Goal: Check status

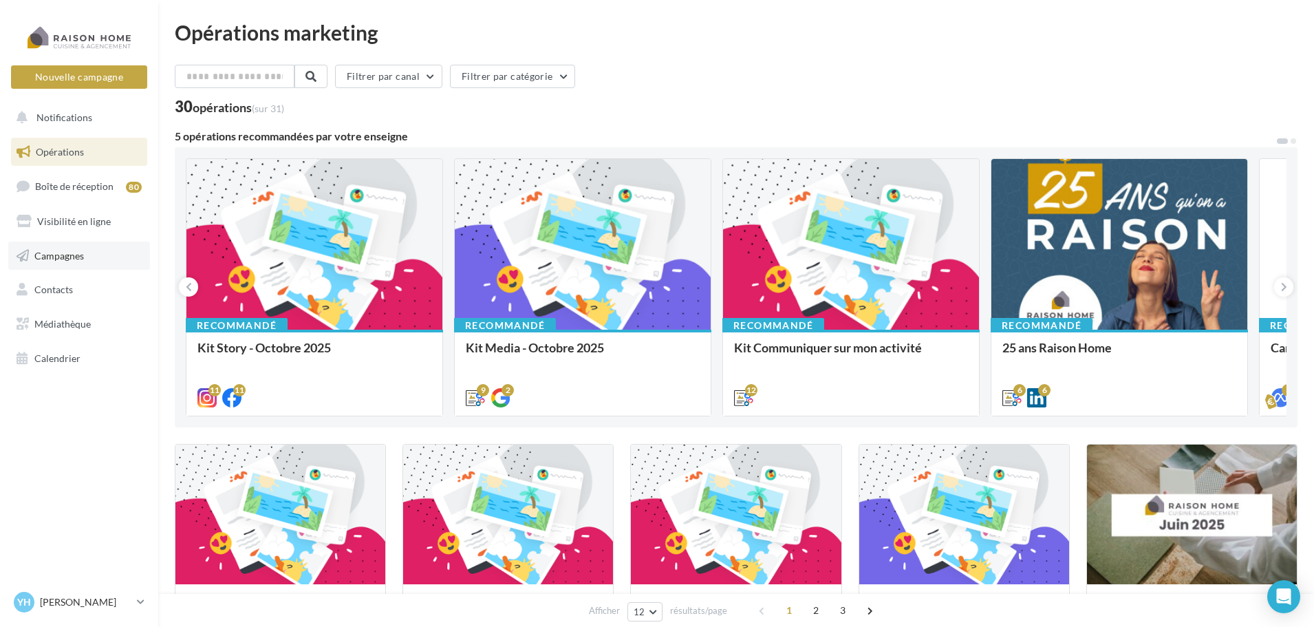
click at [78, 250] on span "Campagnes" at bounding box center [59, 255] width 50 height 12
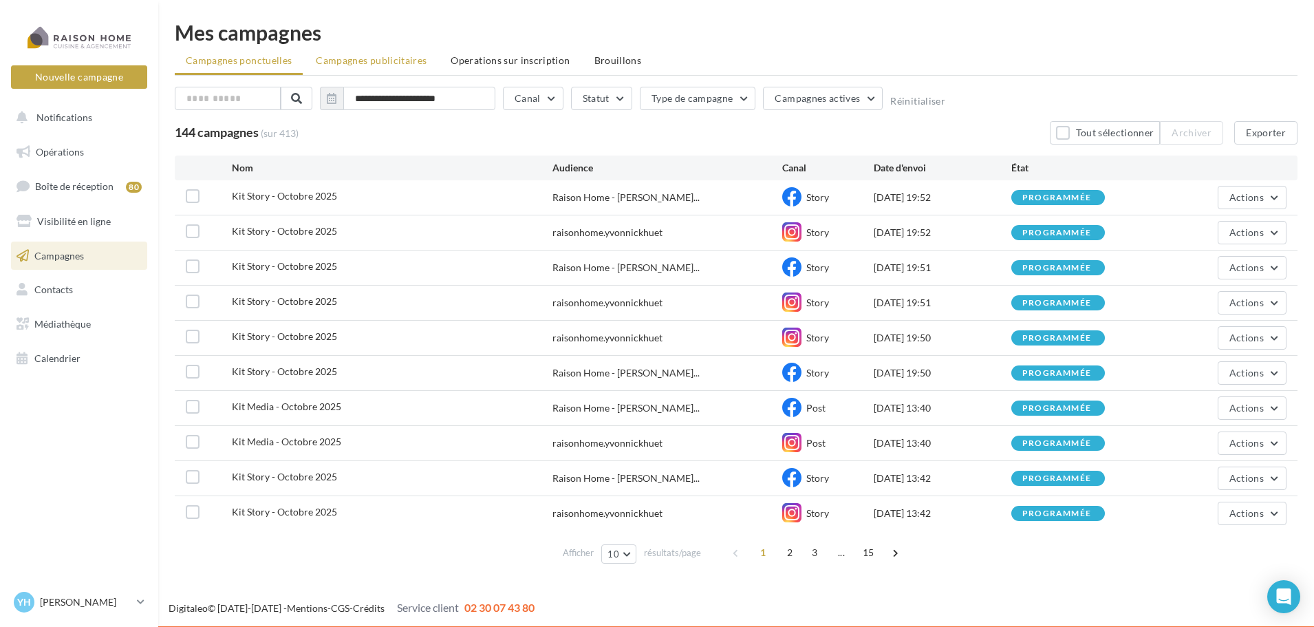
click at [398, 65] on span "Campagnes publicitaires" at bounding box center [371, 60] width 111 height 12
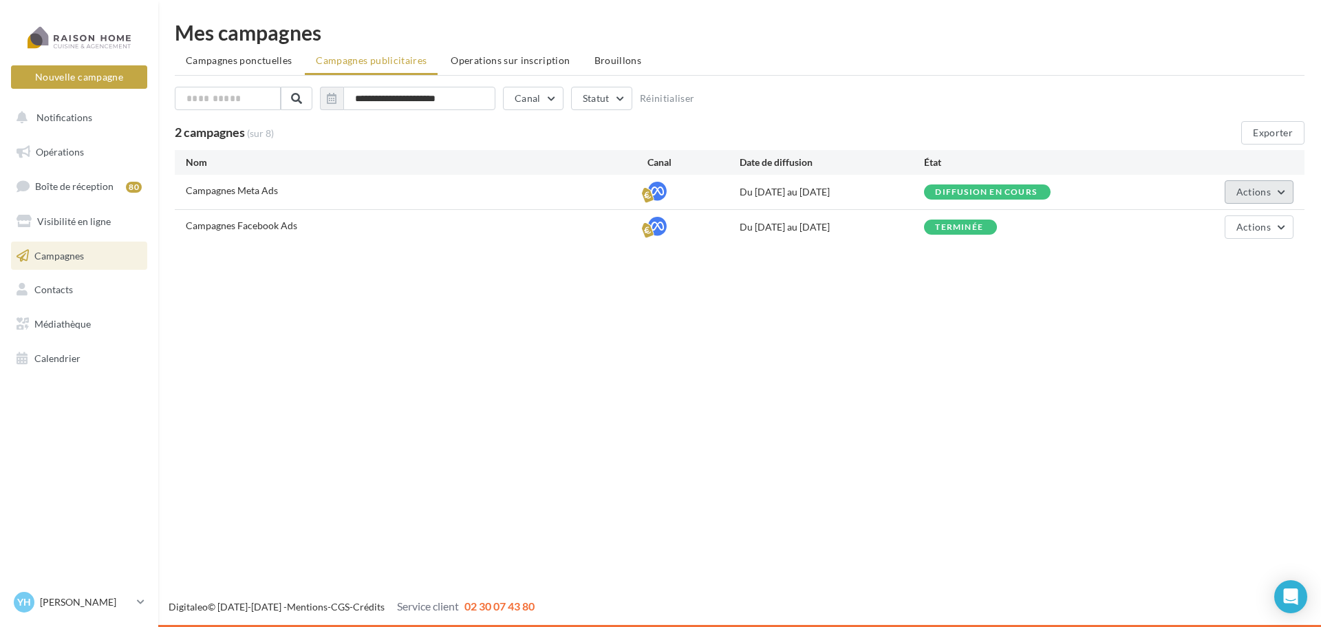
click at [1260, 195] on span "Actions" at bounding box center [1253, 192] width 34 height 12
click at [1238, 255] on button "Voir les résultats" at bounding box center [1225, 260] width 138 height 36
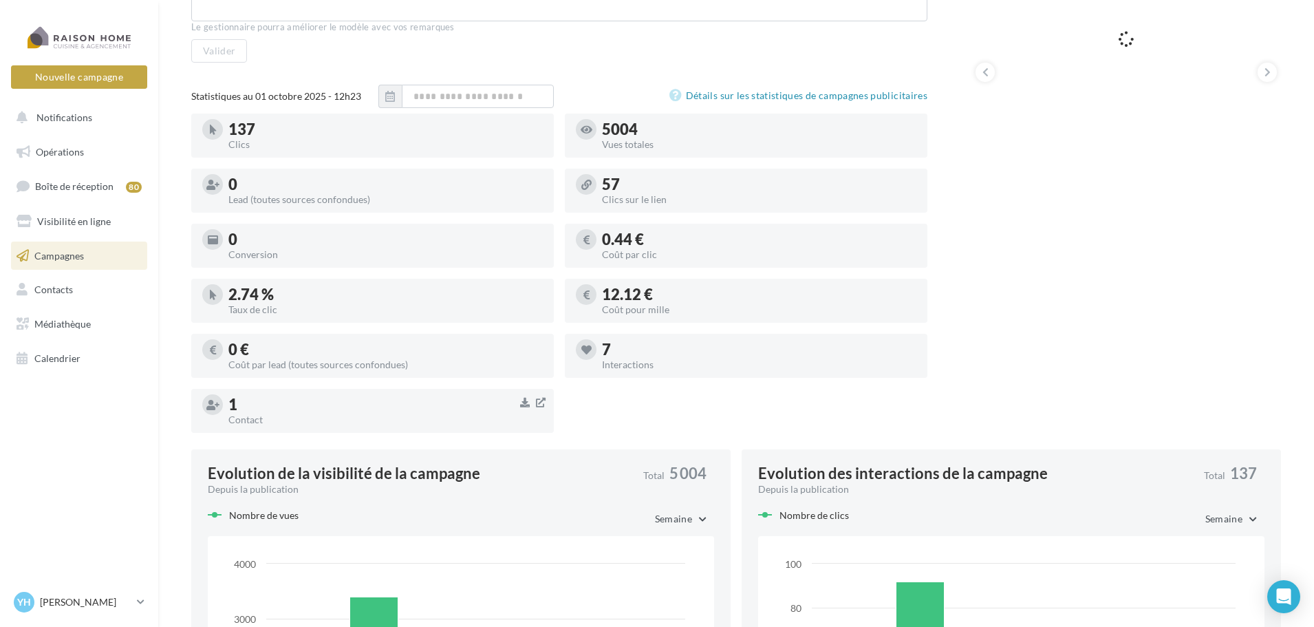
scroll to position [275, 0]
click at [252, 415] on div "Contact" at bounding box center [385, 418] width 314 height 10
click at [233, 411] on div "1" at bounding box center [385, 403] width 314 height 15
click at [210, 408] on icon at bounding box center [212, 403] width 13 height 10
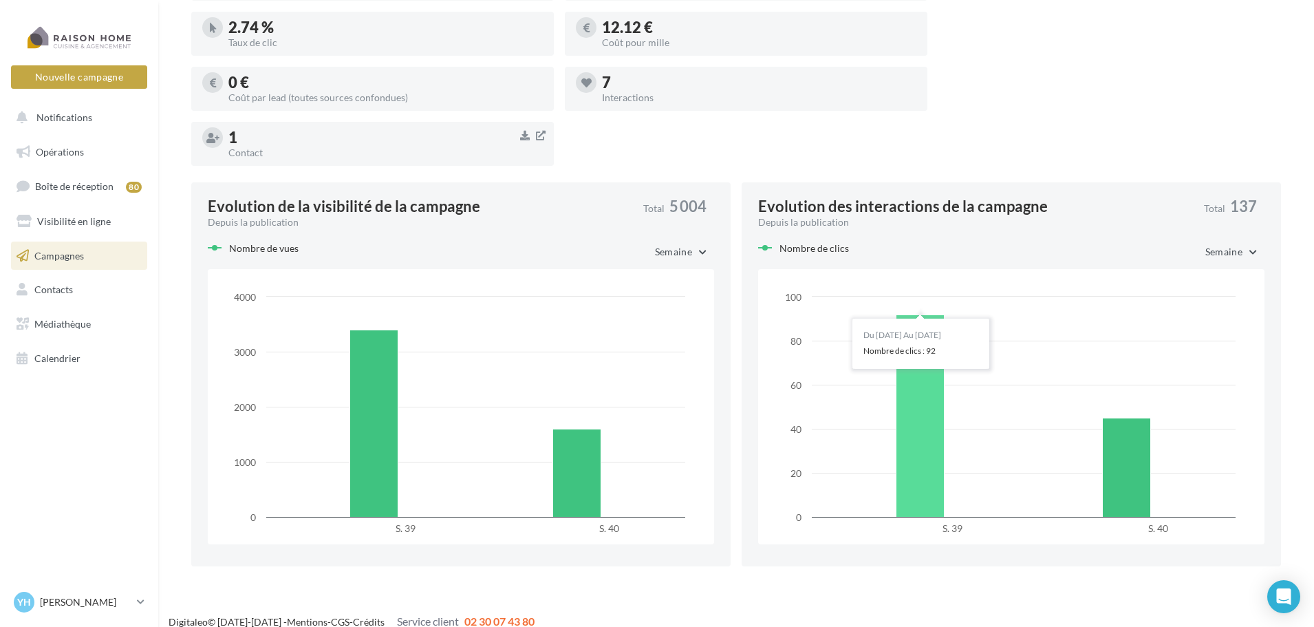
scroll to position [556, 0]
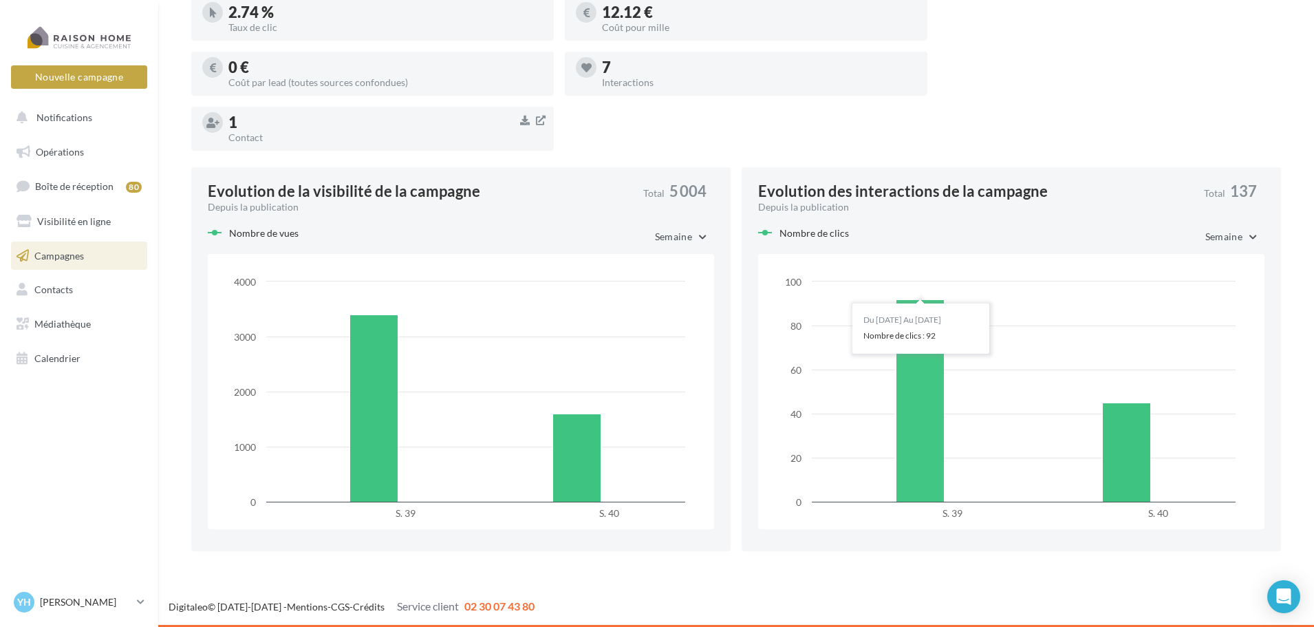
click at [622, 78] on div "Interactions" at bounding box center [759, 83] width 314 height 10
